Goal: Information Seeking & Learning: Learn about a topic

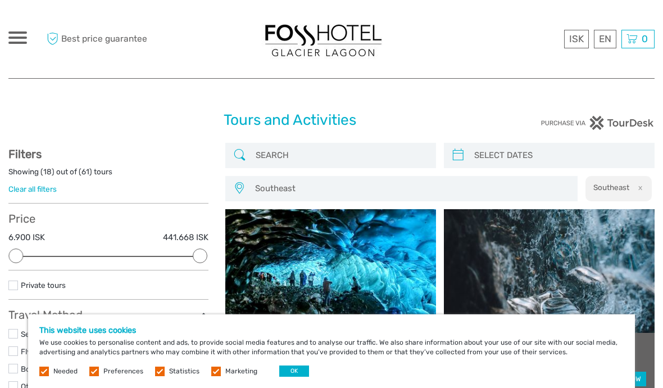
click at [212, 366] on label at bounding box center [216, 371] width 10 height 10
click at [0, 0] on input "checkbox" at bounding box center [0, 0] width 0 height 0
click at [157, 370] on label at bounding box center [160, 371] width 10 height 10
click at [0, 0] on input "checkbox" at bounding box center [0, 0] width 0 height 0
click at [101, 365] on div "Needed Preferences Statistics Marketing OK" at bounding box center [175, 370] width 273 height 11
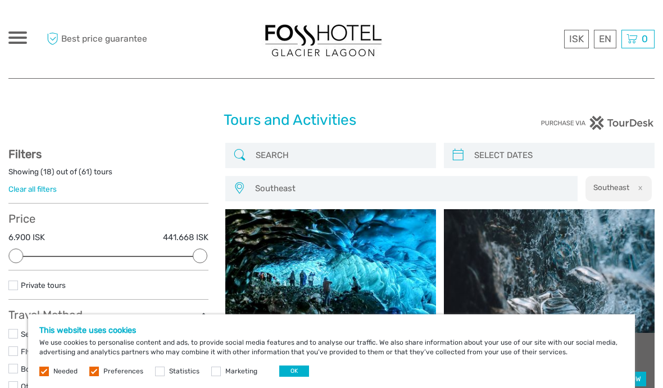
click at [103, 370] on label "Preferences" at bounding box center [123, 371] width 40 height 10
click at [0, 0] on input "checkbox" at bounding box center [0, 0] width 0 height 0
click at [295, 370] on button "OK" at bounding box center [294, 370] width 30 height 11
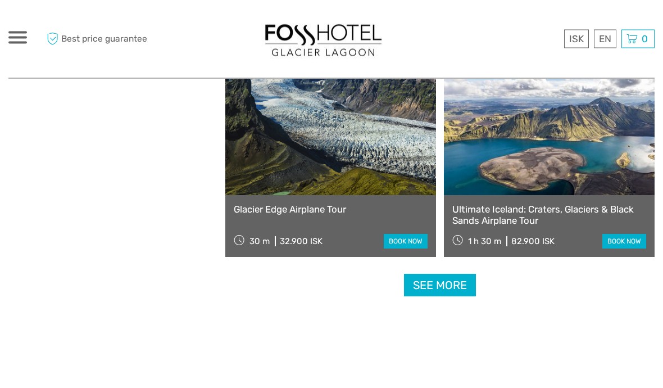
scroll to position [1684, 0]
click at [452, 282] on link "See more" at bounding box center [440, 285] width 72 height 23
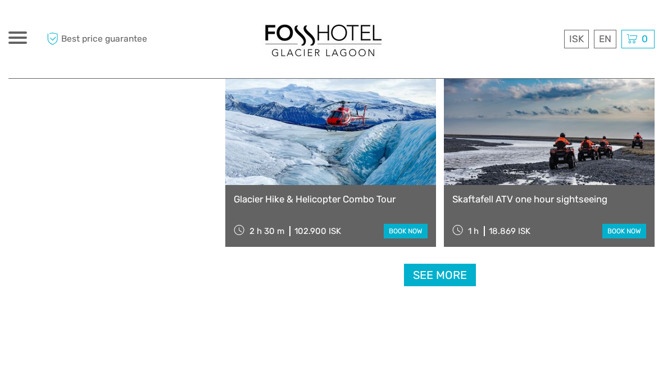
scroll to position [3437, 0]
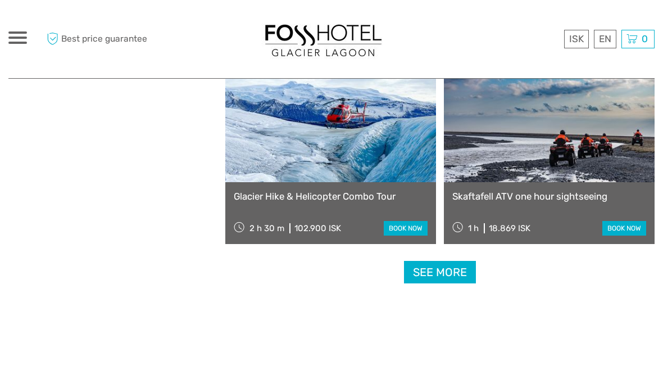
click at [435, 277] on link "See more" at bounding box center [440, 272] width 72 height 23
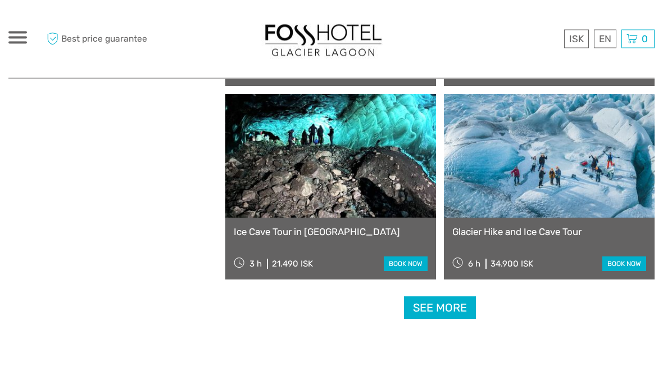
scroll to position [5152, 0]
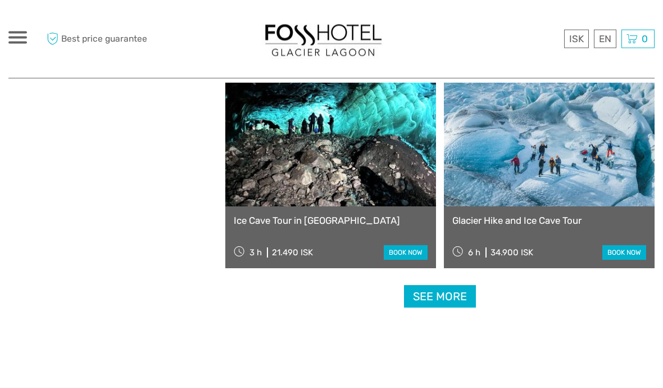
click at [450, 292] on link "See more" at bounding box center [440, 296] width 72 height 23
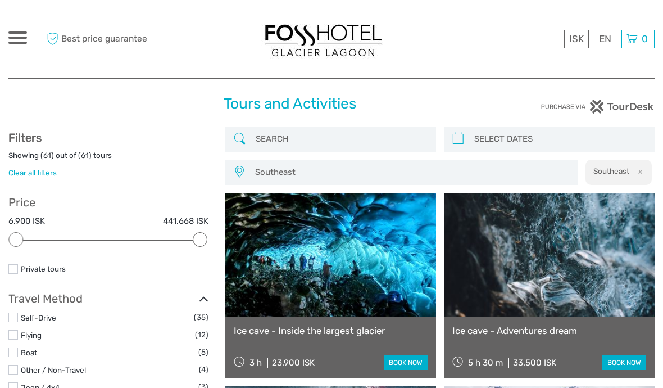
scroll to position [0, 0]
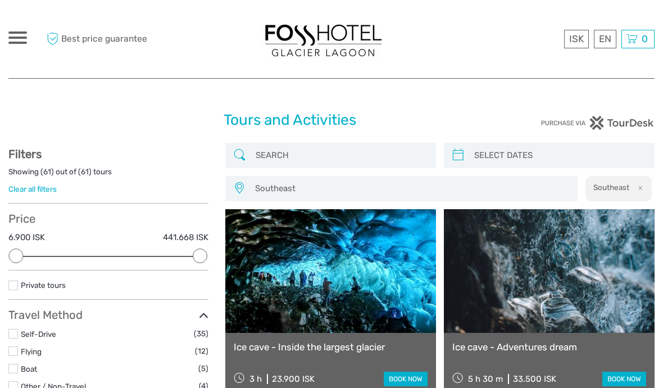
click at [21, 34] on div at bounding box center [17, 37] width 19 height 12
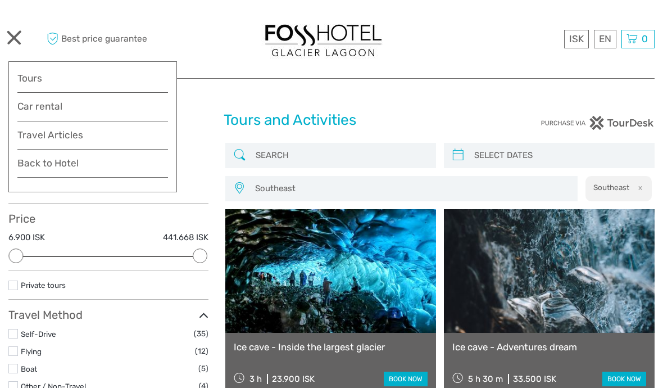
click at [43, 138] on link "Travel Articles" at bounding box center [92, 138] width 151 height 22
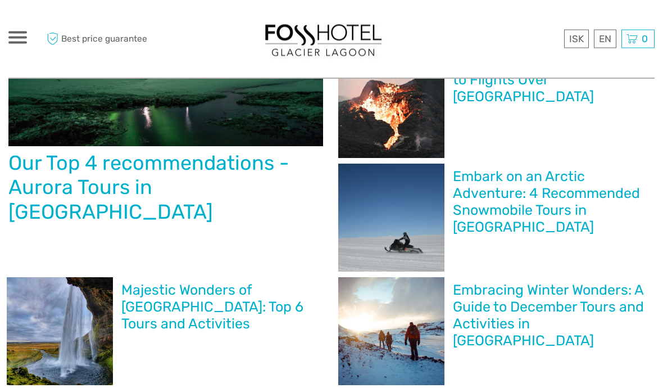
scroll to position [218, 0]
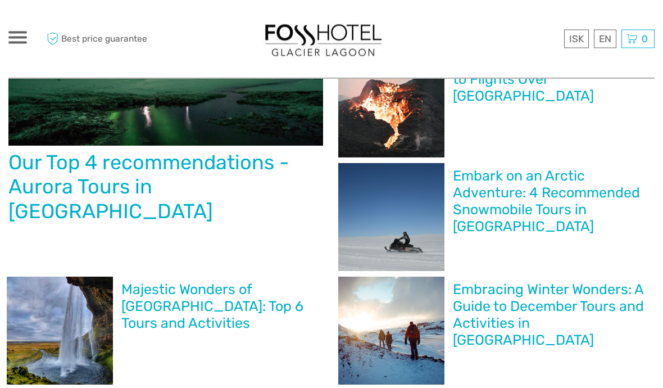
click at [53, 172] on h2 "Our Top 4 recommendations - Aurora Tours in North Iceland" at bounding box center [165, 187] width 315 height 73
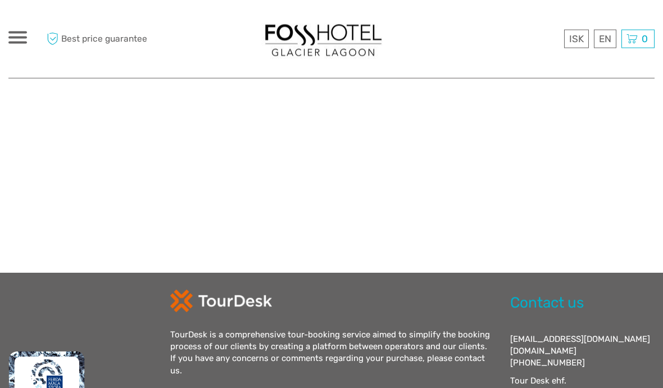
scroll to position [2145, 0]
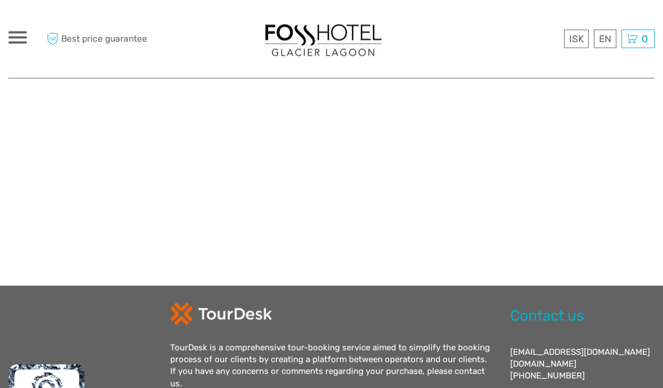
click at [19, 37] on span at bounding box center [17, 38] width 19 height 2
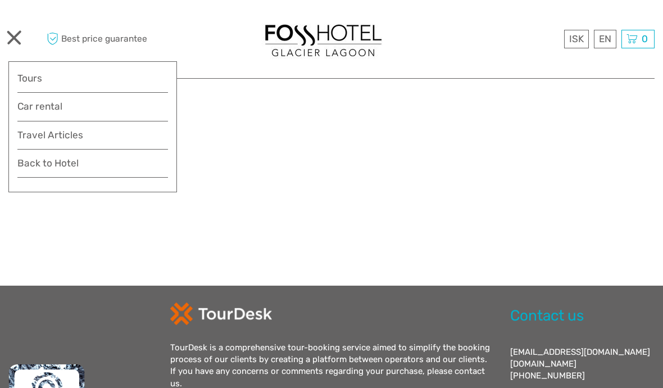
click at [45, 171] on link "Back to Hotel" at bounding box center [92, 166] width 151 height 22
